Goal: Task Accomplishment & Management: Use online tool/utility

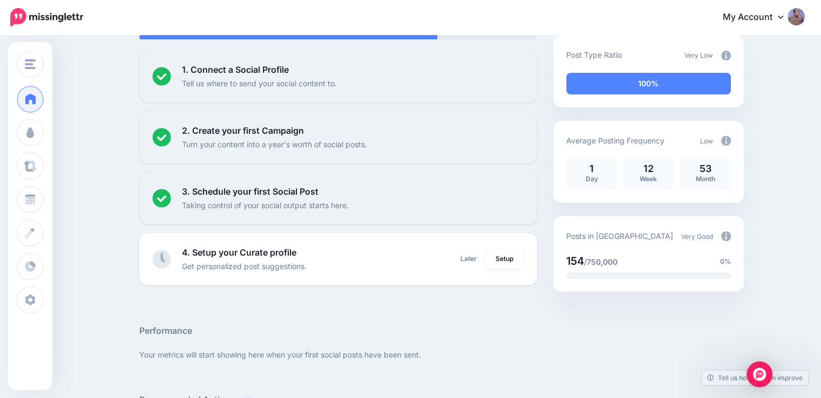
scroll to position [108, 0]
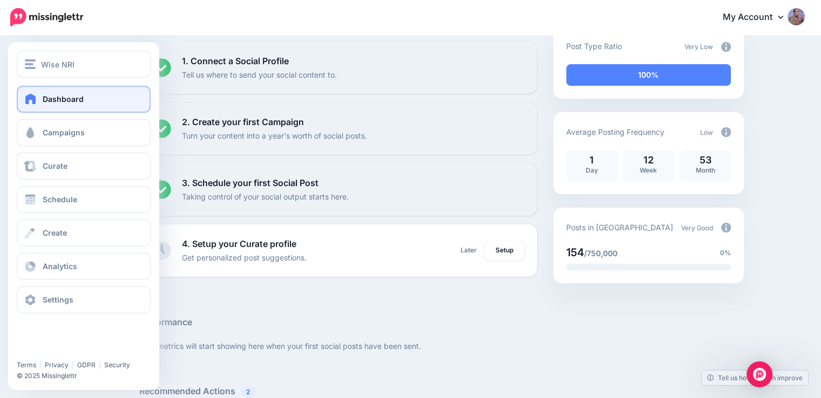
click at [30, 105] on link "Dashboard" at bounding box center [84, 99] width 134 height 27
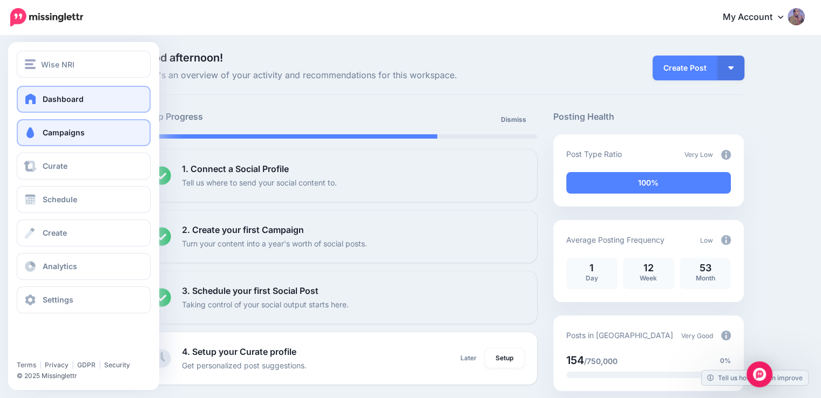
click at [35, 131] on span at bounding box center [30, 132] width 14 height 11
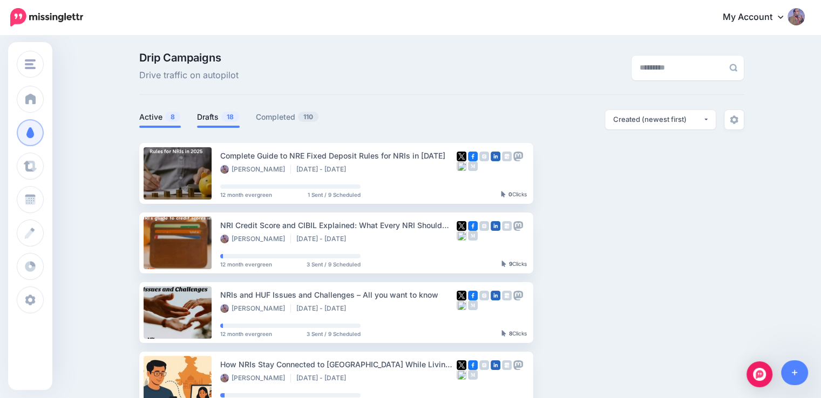
click at [218, 119] on link "Drafts 18" at bounding box center [218, 117] width 43 height 13
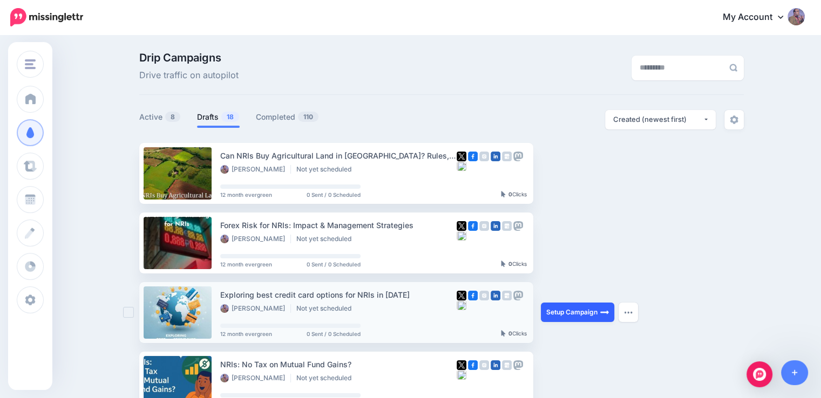
click at [572, 313] on link "Setup Campaign" at bounding box center [577, 312] width 73 height 19
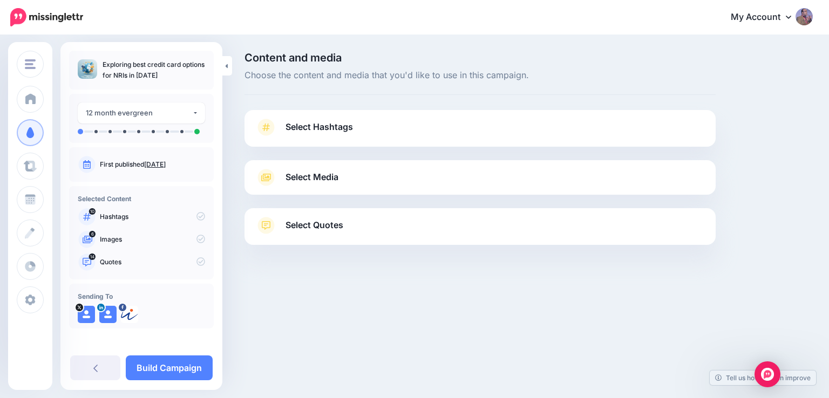
click at [336, 126] on span "Select Hashtags" at bounding box center [319, 127] width 67 height 15
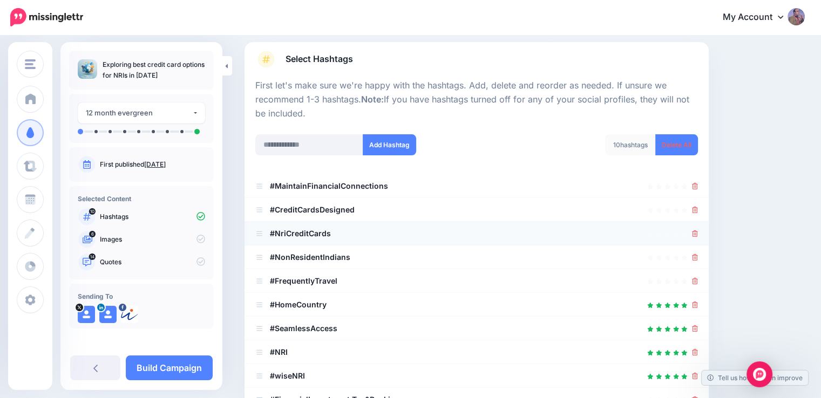
scroll to position [108, 0]
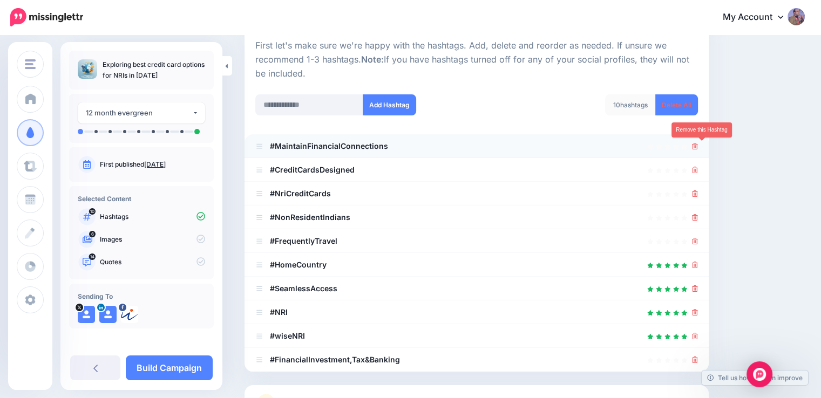
click at [698, 145] on icon at bounding box center [695, 146] width 6 height 6
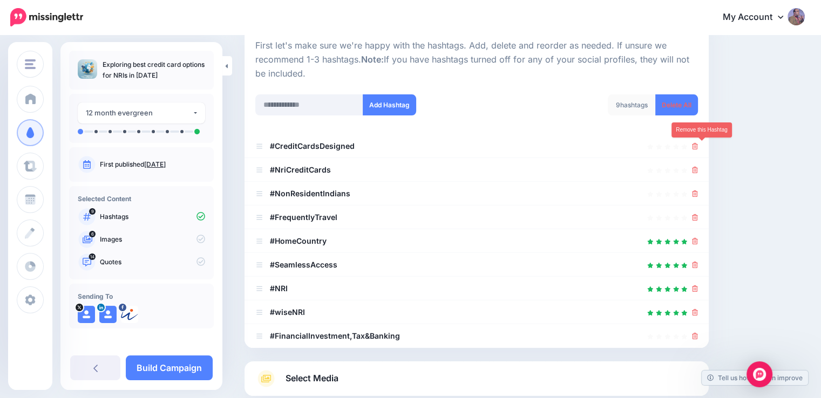
click at [698, 145] on icon at bounding box center [695, 146] width 6 height 6
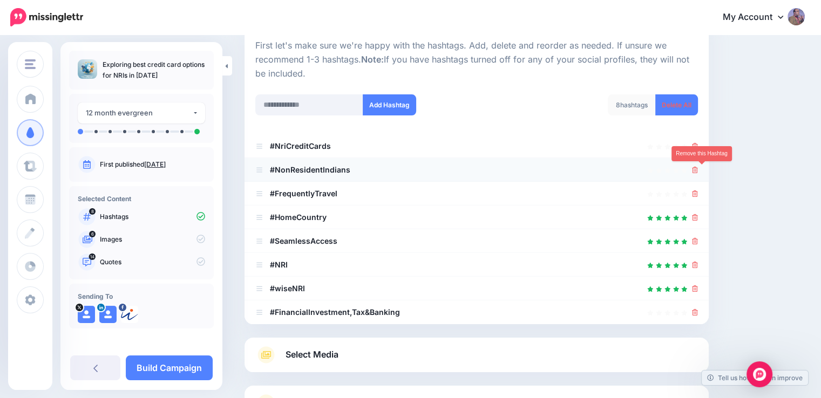
click at [698, 171] on icon at bounding box center [695, 170] width 6 height 6
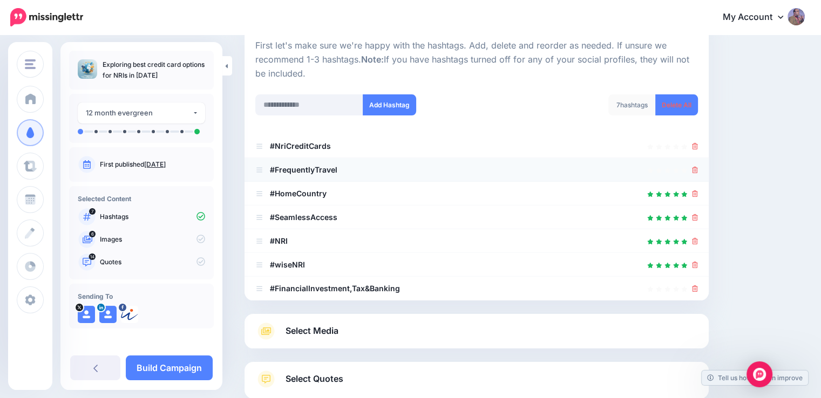
click at [698, 172] on icon at bounding box center [695, 170] width 6 height 6
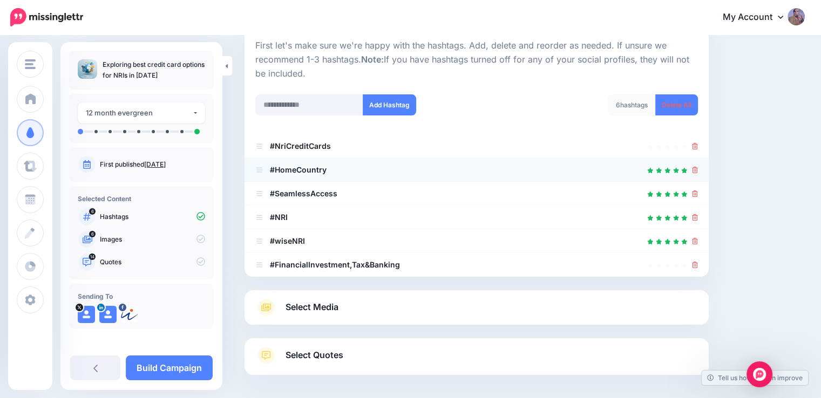
click at [698, 174] on div at bounding box center [695, 170] width 6 height 13
click at [698, 170] on icon at bounding box center [695, 170] width 6 height 6
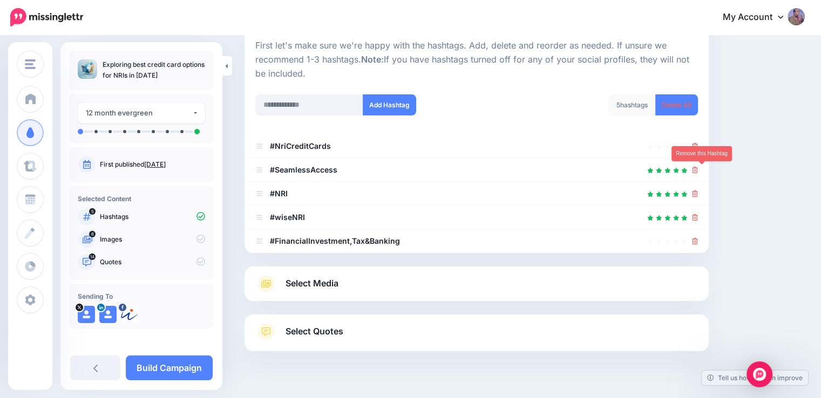
click at [698, 170] on icon at bounding box center [695, 170] width 6 height 6
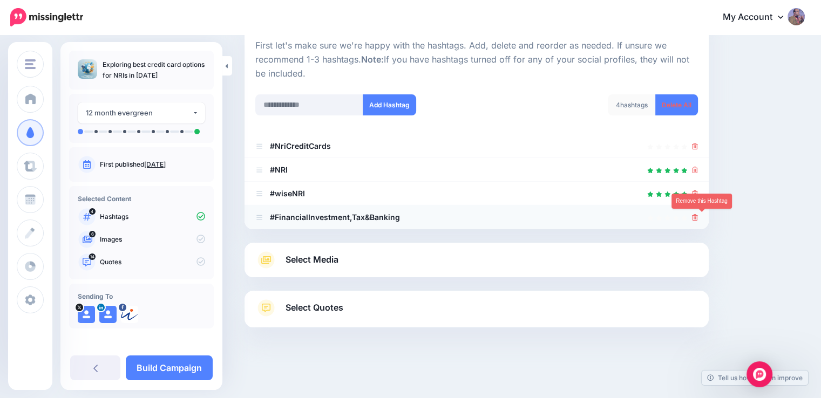
click at [698, 219] on icon at bounding box center [695, 217] width 6 height 6
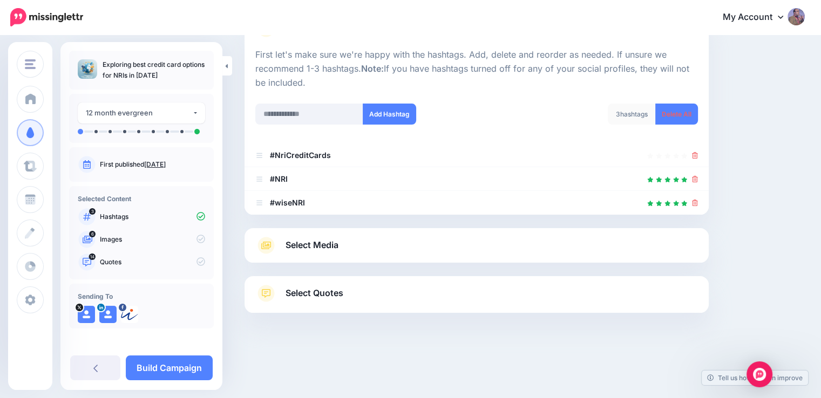
scroll to position [99, 0]
click at [320, 115] on input "text" at bounding box center [309, 114] width 108 height 21
type input "*********"
click at [382, 113] on button "Add Hashtag" at bounding box center [389, 114] width 53 height 21
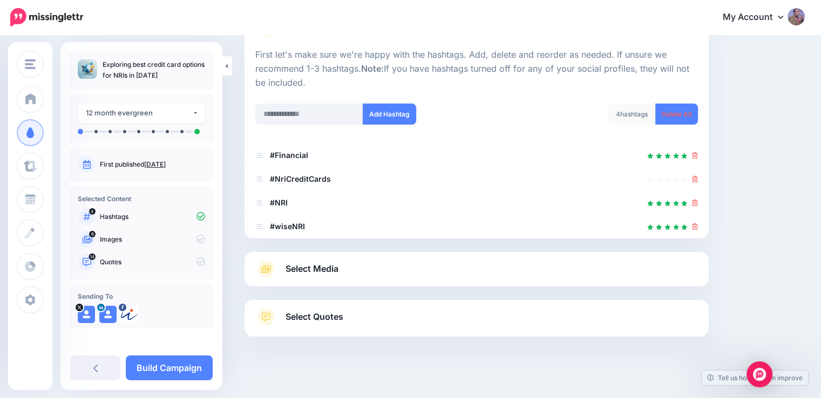
scroll to position [123, 0]
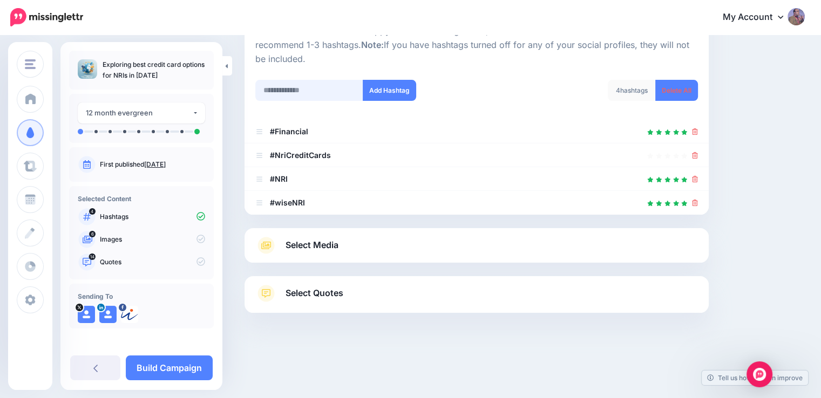
click at [314, 96] on input "text" at bounding box center [309, 90] width 108 height 21
type input "**********"
click at [377, 93] on button "Add Hashtag" at bounding box center [389, 90] width 53 height 21
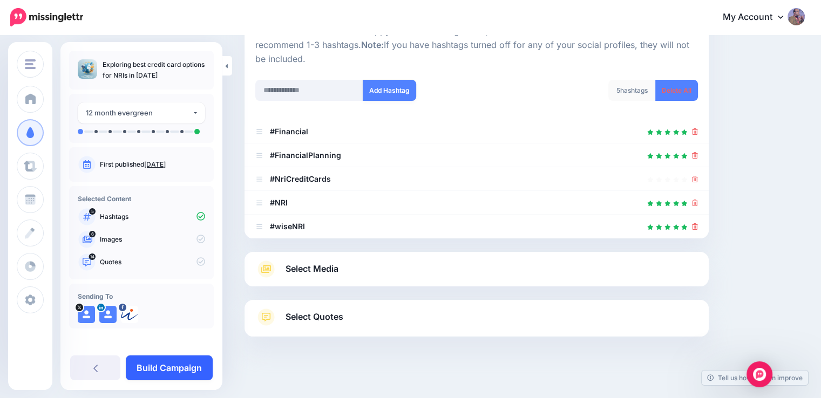
scroll to position [146, 0]
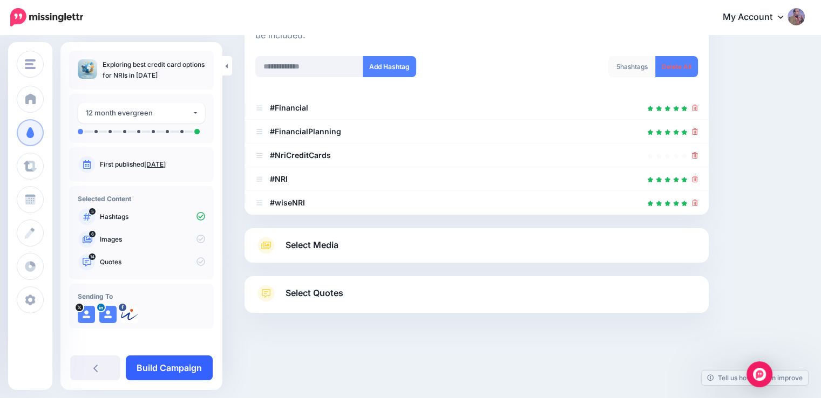
drag, startPoint x: 190, startPoint y: 365, endPoint x: 193, endPoint y: 357, distance: 8.7
click at [190, 364] on link "Build Campaign" at bounding box center [169, 368] width 87 height 25
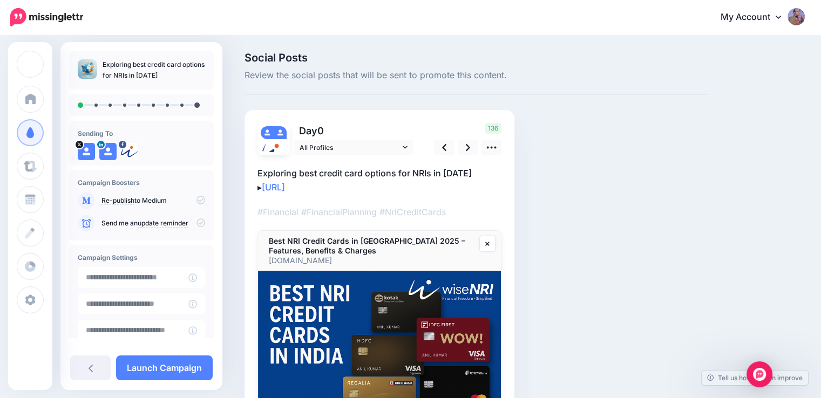
click at [704, 213] on div "Social Posts Review the social posts that will be sent to promote this content.…" at bounding box center [476, 265] width 480 height 426
click at [404, 174] on p "Exploring best credit card options for NRIs in [DATE] ▸ [URL]" at bounding box center [379, 180] width 244 height 28
click at [404, 174] on textarea "**********" at bounding box center [379, 180] width 244 height 28
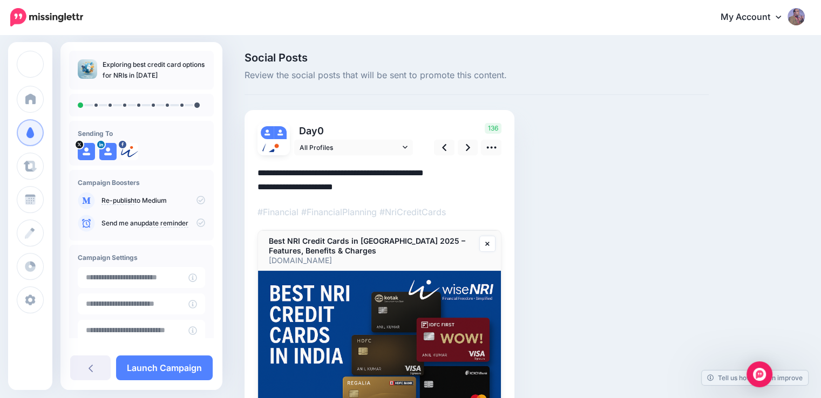
paste textarea "**********"
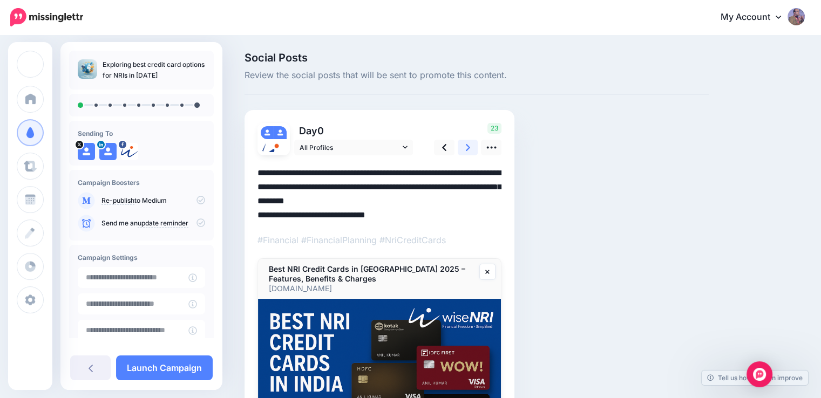
type textarea "**********"
click at [468, 140] on link at bounding box center [468, 148] width 21 height 16
